Goal: Task Accomplishment & Management: Use online tool/utility

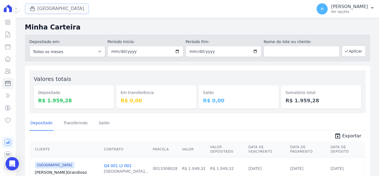
click at [49, 9] on button "[GEOGRAPHIC_DATA]" at bounding box center [57, 8] width 64 height 11
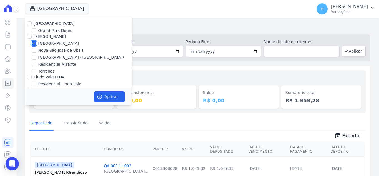
click at [35, 43] on input "[GEOGRAPHIC_DATA]" at bounding box center [34, 43] width 4 height 4
checkbox input "false"
click at [66, 50] on label "Nova São José de Uba II" at bounding box center [61, 51] width 46 height 6
click at [36, 50] on input "Nova São José de Uba II" at bounding box center [34, 50] width 4 height 4
checkbox input "true"
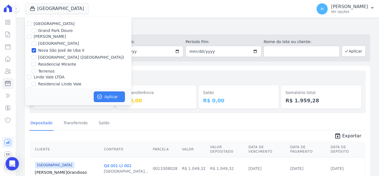
click at [106, 95] on button "Aplicar" at bounding box center [109, 96] width 31 height 11
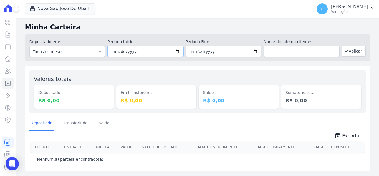
click at [180, 49] on input "2025-10-01" at bounding box center [146, 51] width 76 height 11
type input "[DATE]"
click at [257, 50] on input "2025-10-30" at bounding box center [224, 51] width 76 height 11
type input "[DATE]"
click at [294, 72] on div "Valores totais Depositado R$ 0,00 Em transferência R$ 0,00 Saldo R$ 0,00 Somató…" at bounding box center [197, 91] width 337 height 43
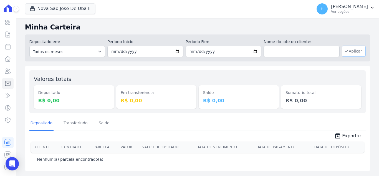
click at [362, 51] on button "Aplicar" at bounding box center [354, 51] width 24 height 11
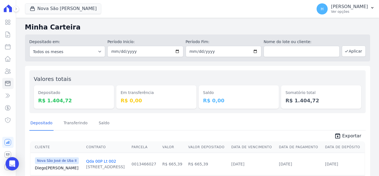
scroll to position [44, 0]
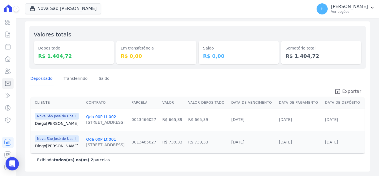
click at [343, 91] on span "Exportar" at bounding box center [352, 91] width 19 height 7
click at [44, 9] on button "Nova São [PERSON_NAME]" at bounding box center [63, 8] width 77 height 11
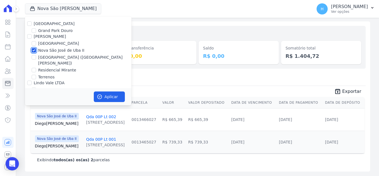
click at [34, 48] on input "Nova São José de Uba II" at bounding box center [34, 50] width 4 height 4
checkbox input "false"
click at [36, 75] on input "Terrenos" at bounding box center [34, 77] width 4 height 4
checkbox input "true"
click at [109, 101] on button "Aplicar" at bounding box center [109, 96] width 31 height 11
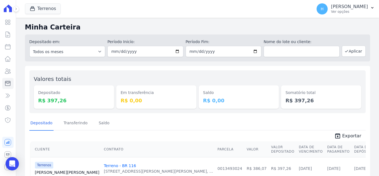
scroll to position [22, 0]
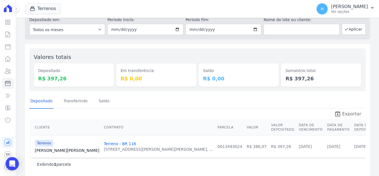
click at [345, 113] on span "Exportar" at bounding box center [352, 114] width 19 height 7
